Goal: Task Accomplishment & Management: Use online tool/utility

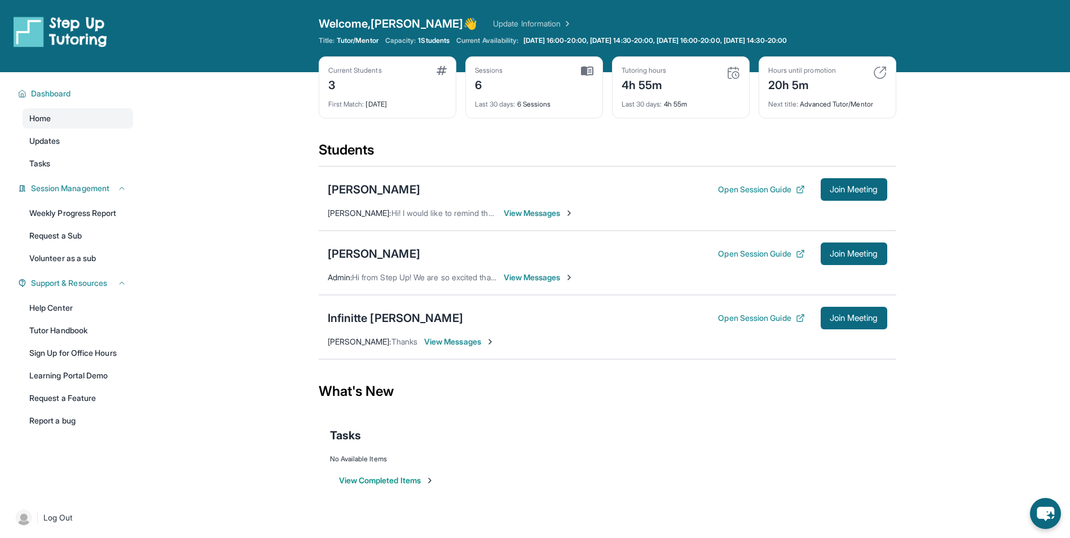
click at [482, 331] on div "Infinitte Jackson Open Session Guide Join Meeting Sherry Ashley : Thanks View M…" at bounding box center [608, 327] width 578 height 64
click at [459, 340] on span "View Messages" at bounding box center [459, 341] width 71 height 11
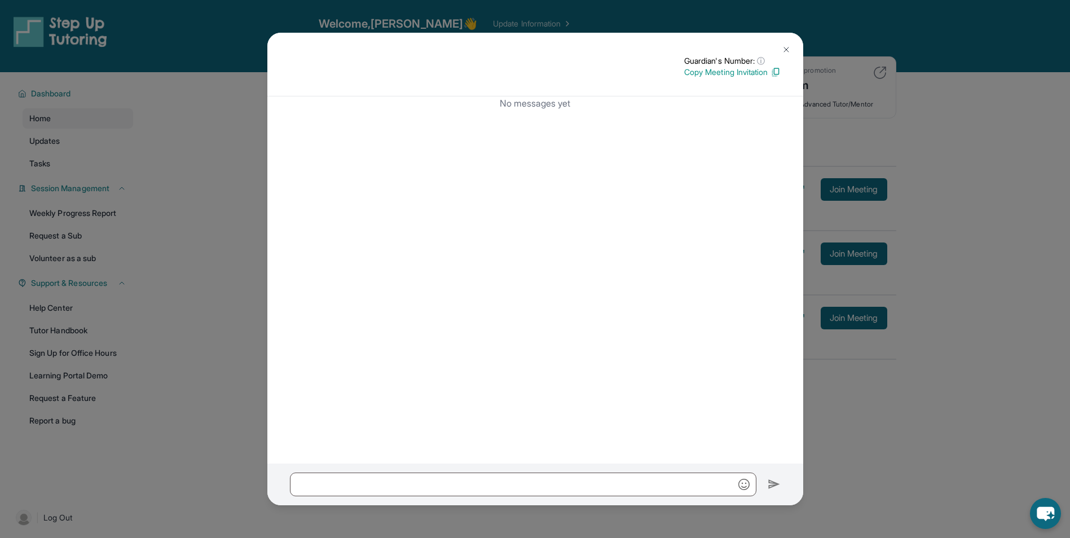
click at [787, 46] on img at bounding box center [786, 49] width 9 height 9
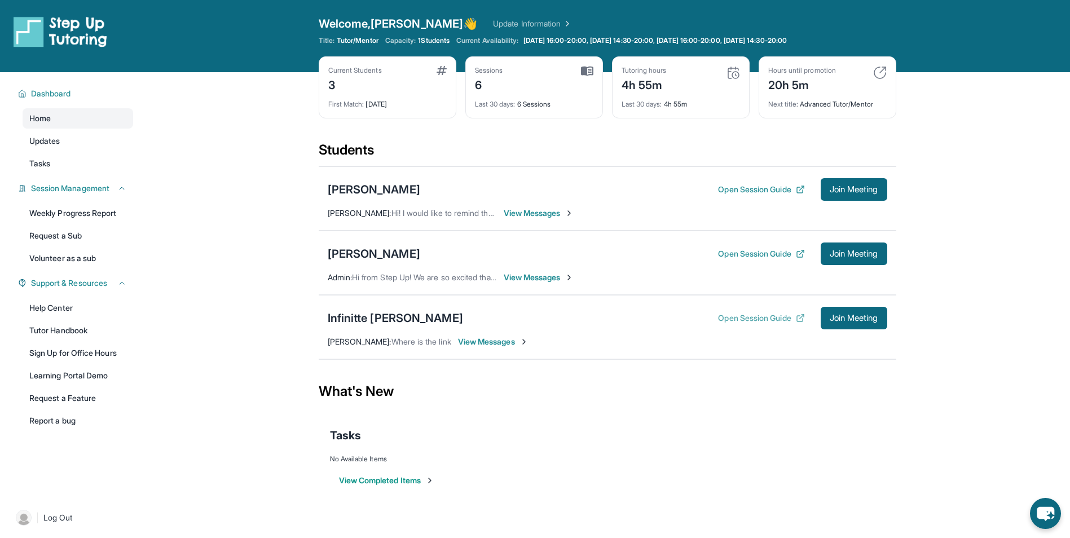
drag, startPoint x: 838, startPoint y: 310, endPoint x: 791, endPoint y: 315, distance: 47.2
click at [791, 315] on div "Open Session Guide Join Meeting" at bounding box center [802, 318] width 169 height 23
click at [833, 319] on span "Join Meeting" at bounding box center [854, 318] width 49 height 7
click at [755, 335] on div "Infinitte Jackson Open Session Guide Join Meeting Sherry Ashley : Where is the …" at bounding box center [608, 327] width 578 height 64
click at [388, 286] on div "Abigail Lee Open Session Guide Join Meeting Admin : Hi from Step Up! We are so …" at bounding box center [608, 263] width 578 height 64
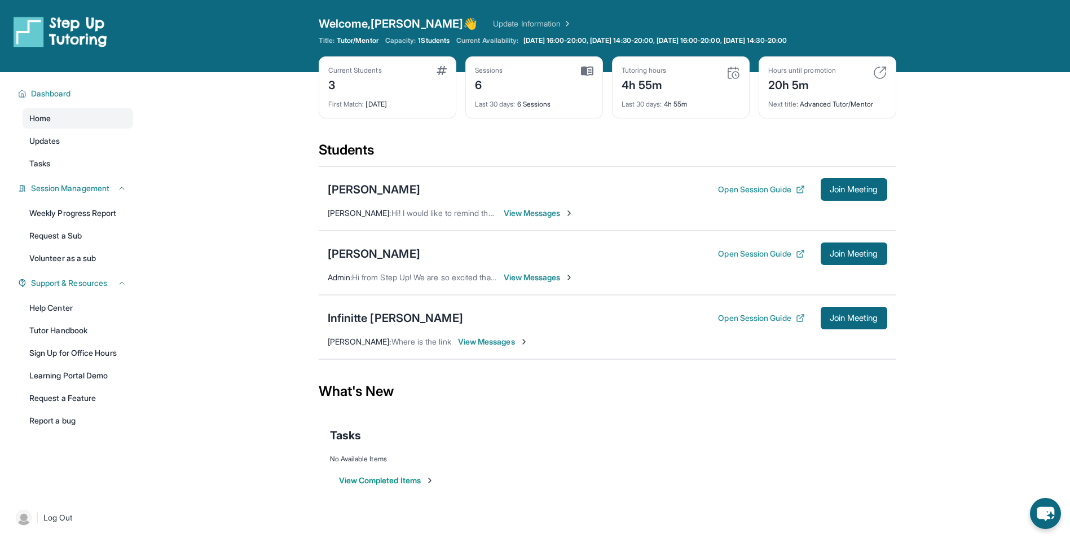
click at [389, 297] on div "Infinitte Jackson Open Session Guide Join Meeting Sherry Ashley : Where is the …" at bounding box center [608, 327] width 578 height 64
click at [413, 313] on div "Infinitte [PERSON_NAME]" at bounding box center [395, 318] width 135 height 16
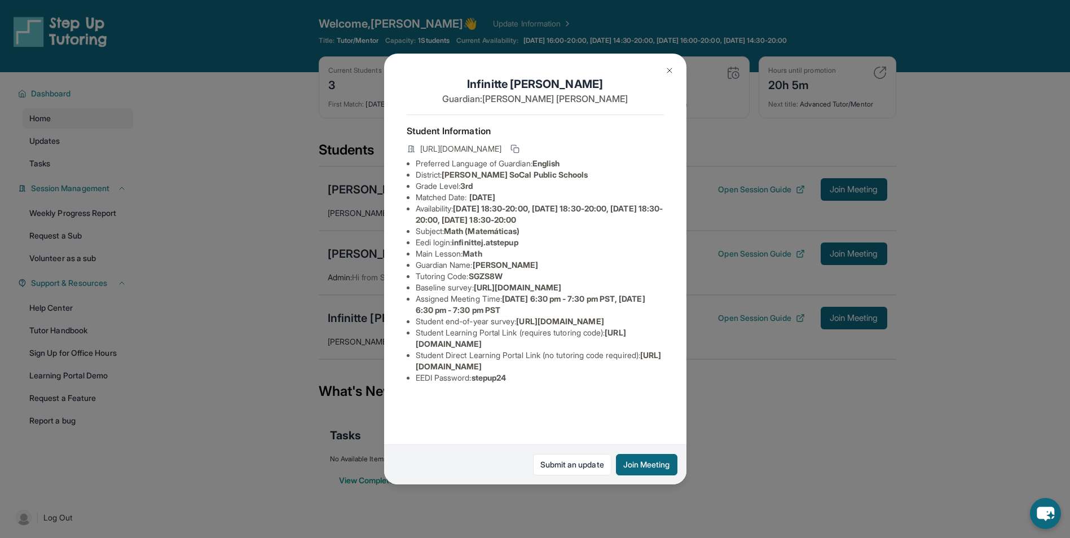
click at [530, 292] on span "https://airtable.com/apprlfn8WjpjBUn2G/shrK0QR6AaNyG5psY?prefill_Type%20of%20Fo…" at bounding box center [517, 288] width 87 height 10
click at [425, 349] on span "https://student-portal.stepuptutoring.org/student" at bounding box center [521, 338] width 210 height 21
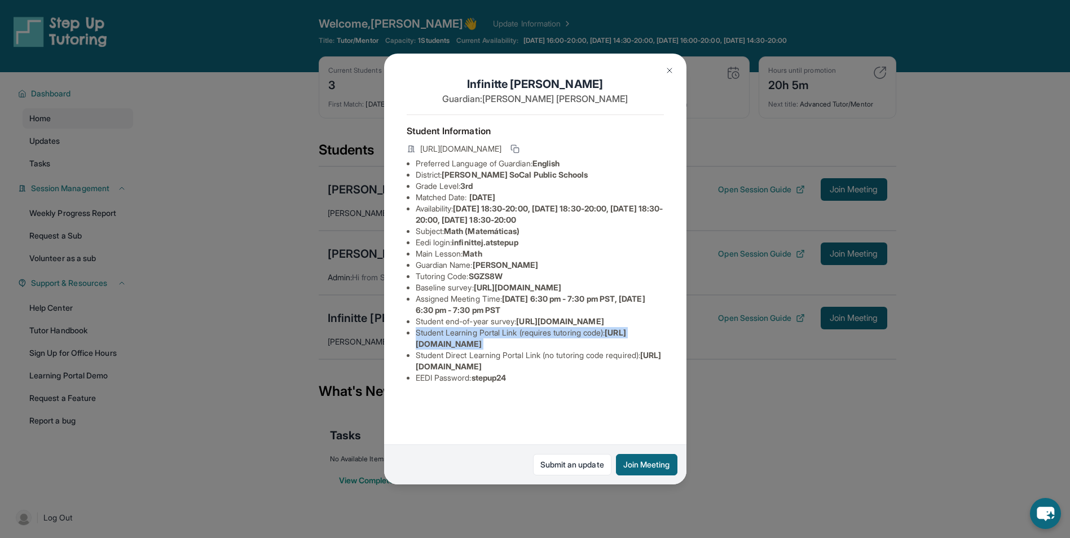
click at [475, 349] on span "https://student-portal.stepuptutoring.org/student" at bounding box center [521, 338] width 210 height 21
drag, startPoint x: 612, startPoint y: 383, endPoint x: 491, endPoint y: 384, distance: 120.8
click at [491, 350] on li "Student Learning Portal Link (requires tutoring code) : https://student-portal.…" at bounding box center [540, 338] width 248 height 23
drag, startPoint x: 491, startPoint y: 384, endPoint x: 638, endPoint y: 406, distance: 148.4
click at [638, 371] on span "https://student-portal.stepuptutoring.org/student/SGZS8W" at bounding box center [539, 360] width 246 height 21
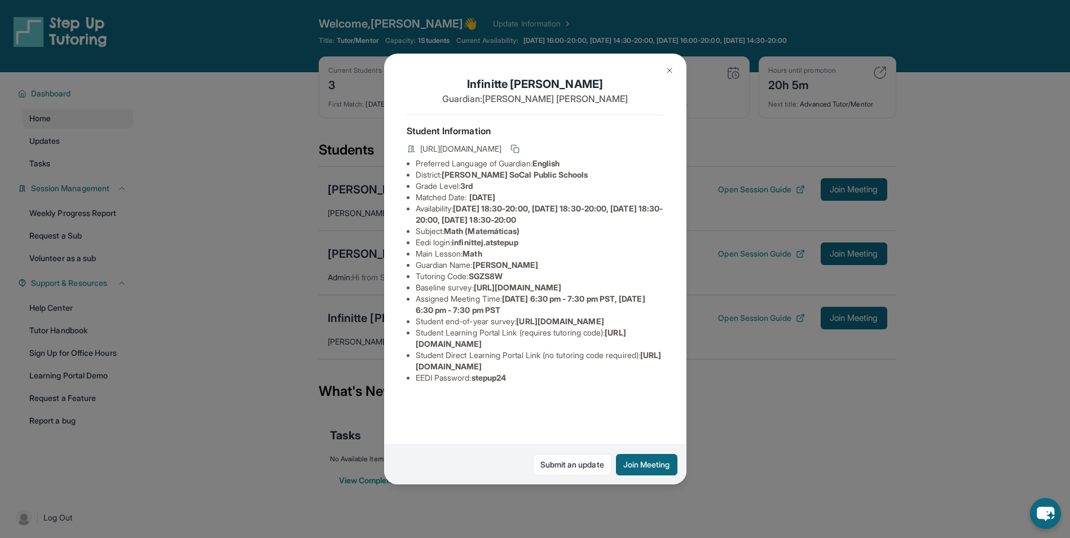
drag, startPoint x: 654, startPoint y: 403, endPoint x: 416, endPoint y: 405, distance: 237.6
click at [416, 372] on li "Student Direct Learning Portal Link (no tutoring code required) : https://stude…" at bounding box center [540, 361] width 248 height 23
copy span "https://student-portal.stepuptutoring.org/student/SGZS8W"
click at [764, 258] on div "Infinitte Jackson Guardian: Sherry Ashley Student Information https://student-p…" at bounding box center [535, 269] width 1070 height 538
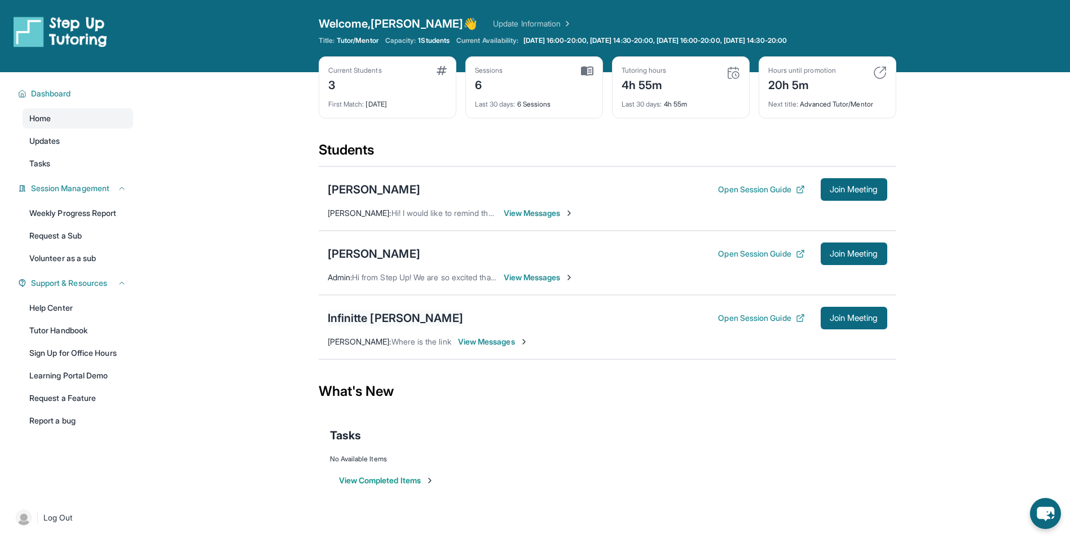
click at [403, 312] on div "Infinitte [PERSON_NAME]" at bounding box center [395, 318] width 135 height 16
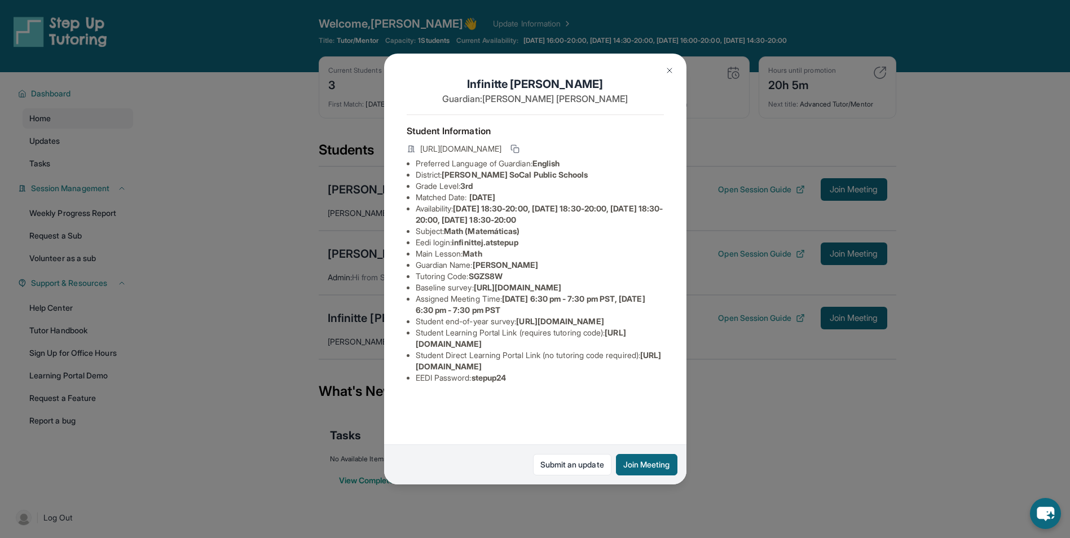
click at [741, 449] on div "Infinitte Jackson Guardian: Sherry Ashley Student Information https://student-p…" at bounding box center [535, 269] width 1070 height 538
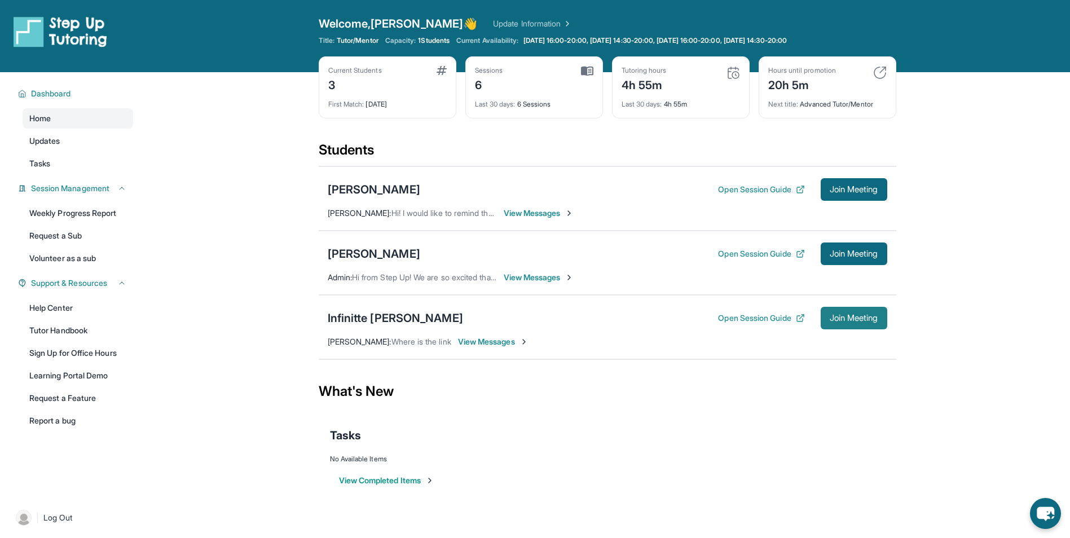
click at [831, 322] on span "Join Meeting" at bounding box center [854, 318] width 49 height 7
click at [399, 318] on div "Infinitte [PERSON_NAME]" at bounding box center [395, 318] width 135 height 16
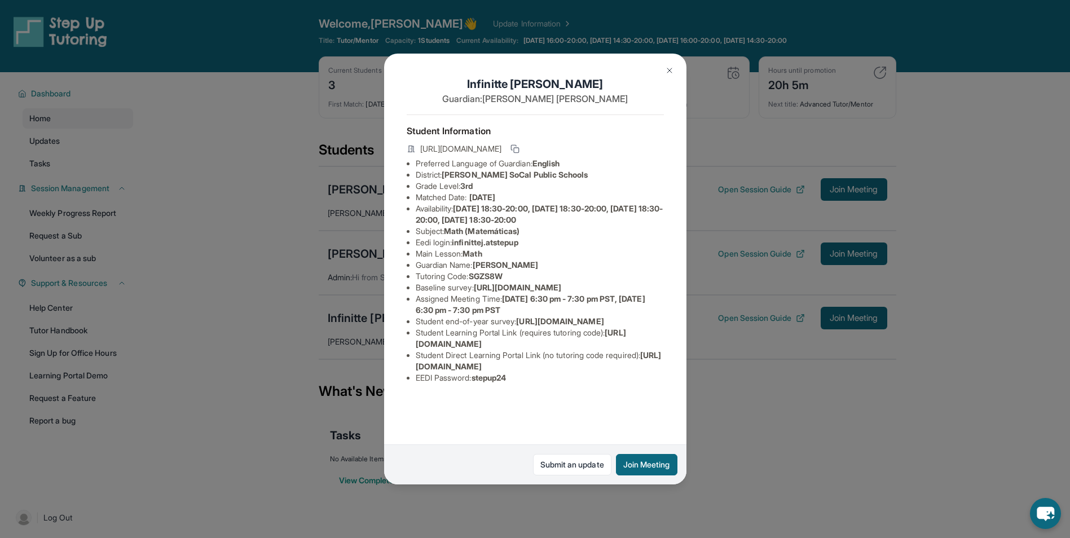
click at [687, 262] on div "Infinitte Jackson Guardian: Sherry Ashley Student Information https://student-p…" at bounding box center [535, 269] width 1070 height 538
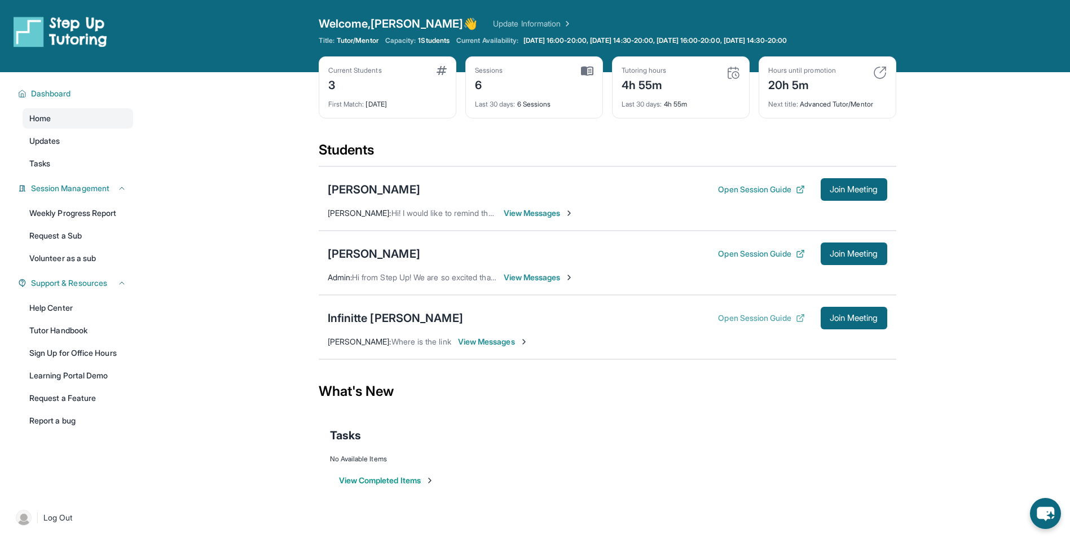
click at [711, 313] on div "Infinitte Jackson Open Session Guide Join Meeting" at bounding box center [608, 318] width 560 height 23
click at [736, 321] on button "Open Session Guide" at bounding box center [761, 318] width 86 height 11
